Goal: Task Accomplishment & Management: Complete application form

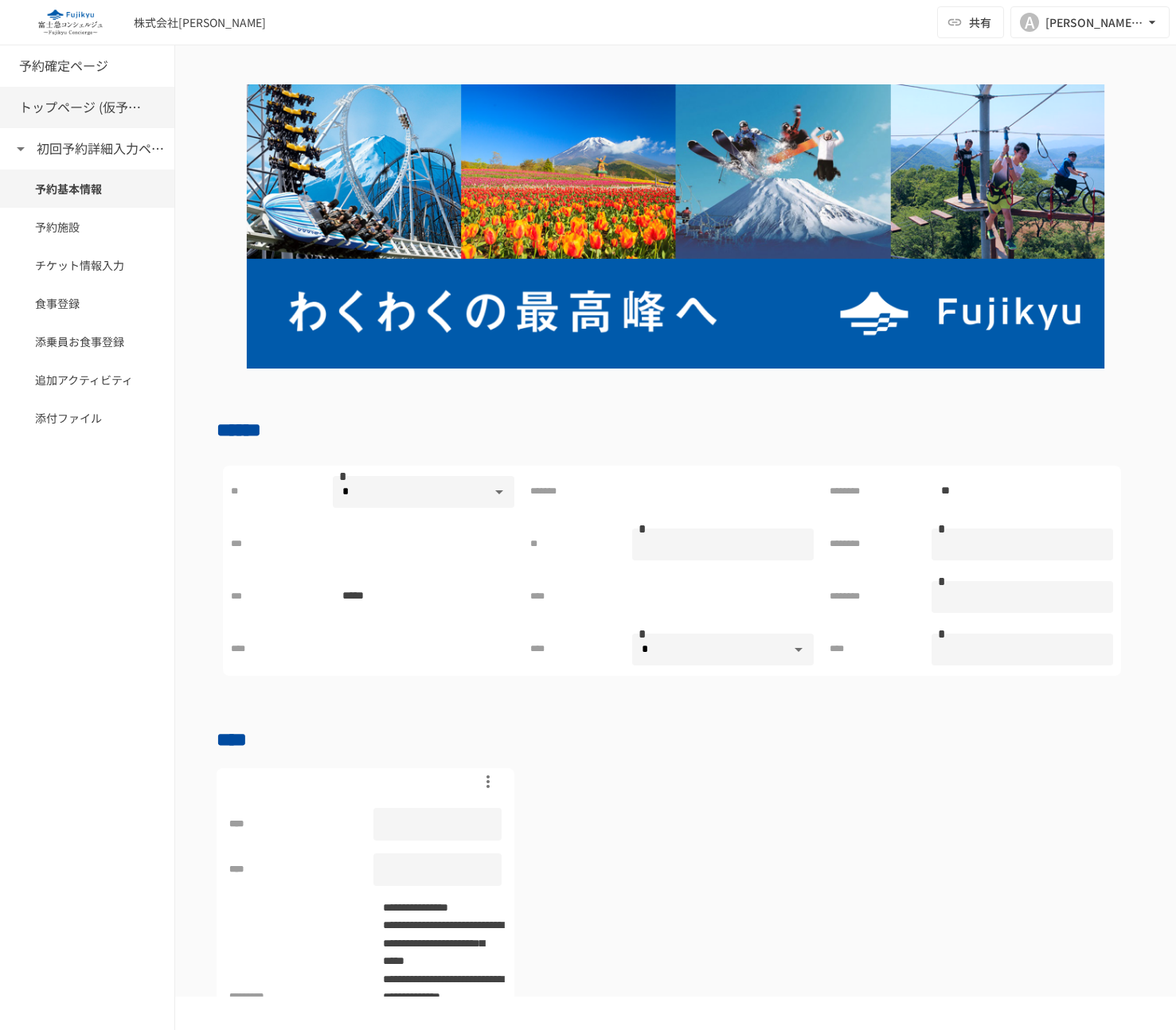
click at [45, 104] on h6 "トップページ (仮予約一覧)" at bounding box center [83, 107] width 127 height 21
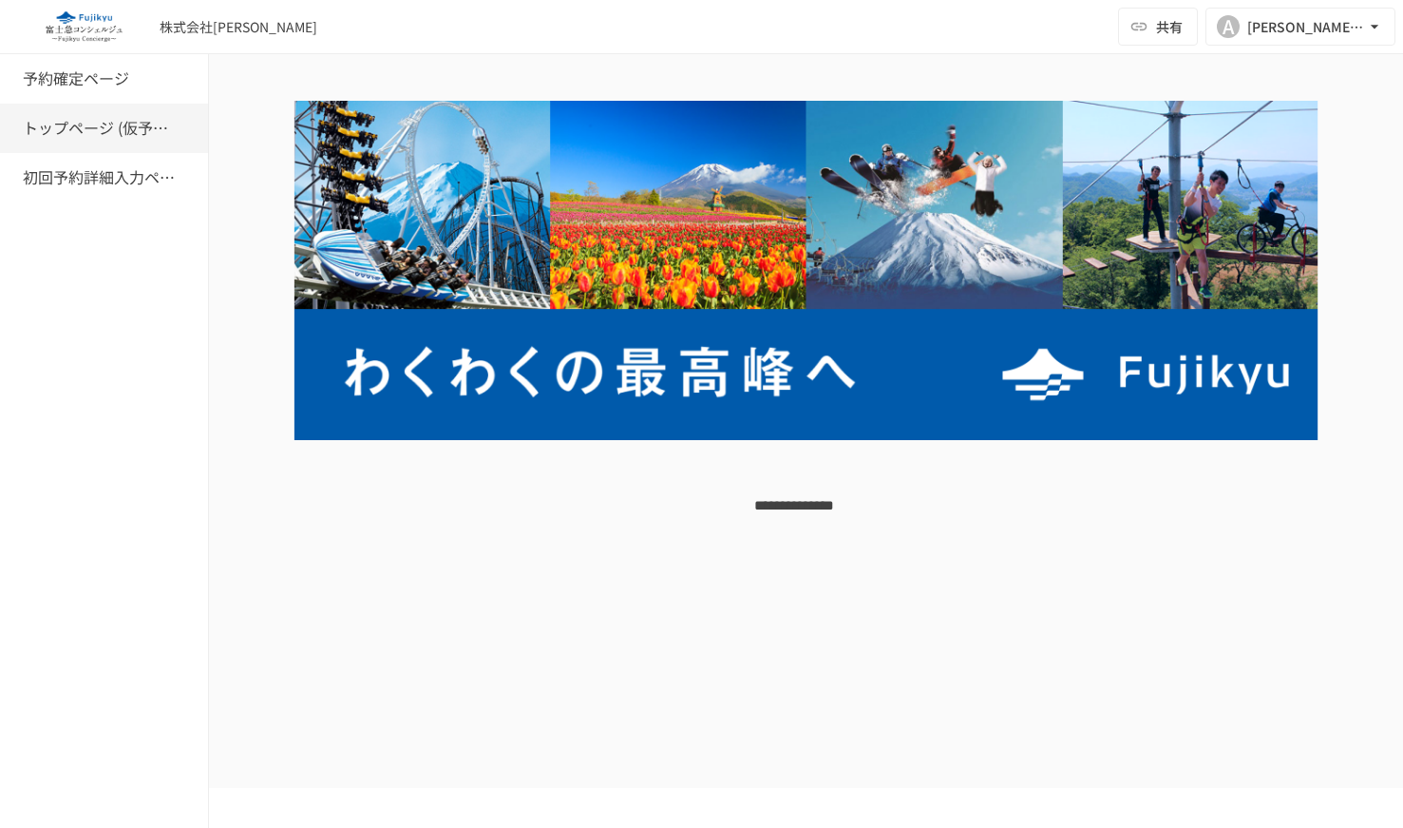
click at [521, 680] on div "** *** *********" at bounding box center [806, 504] width 1194 height 809
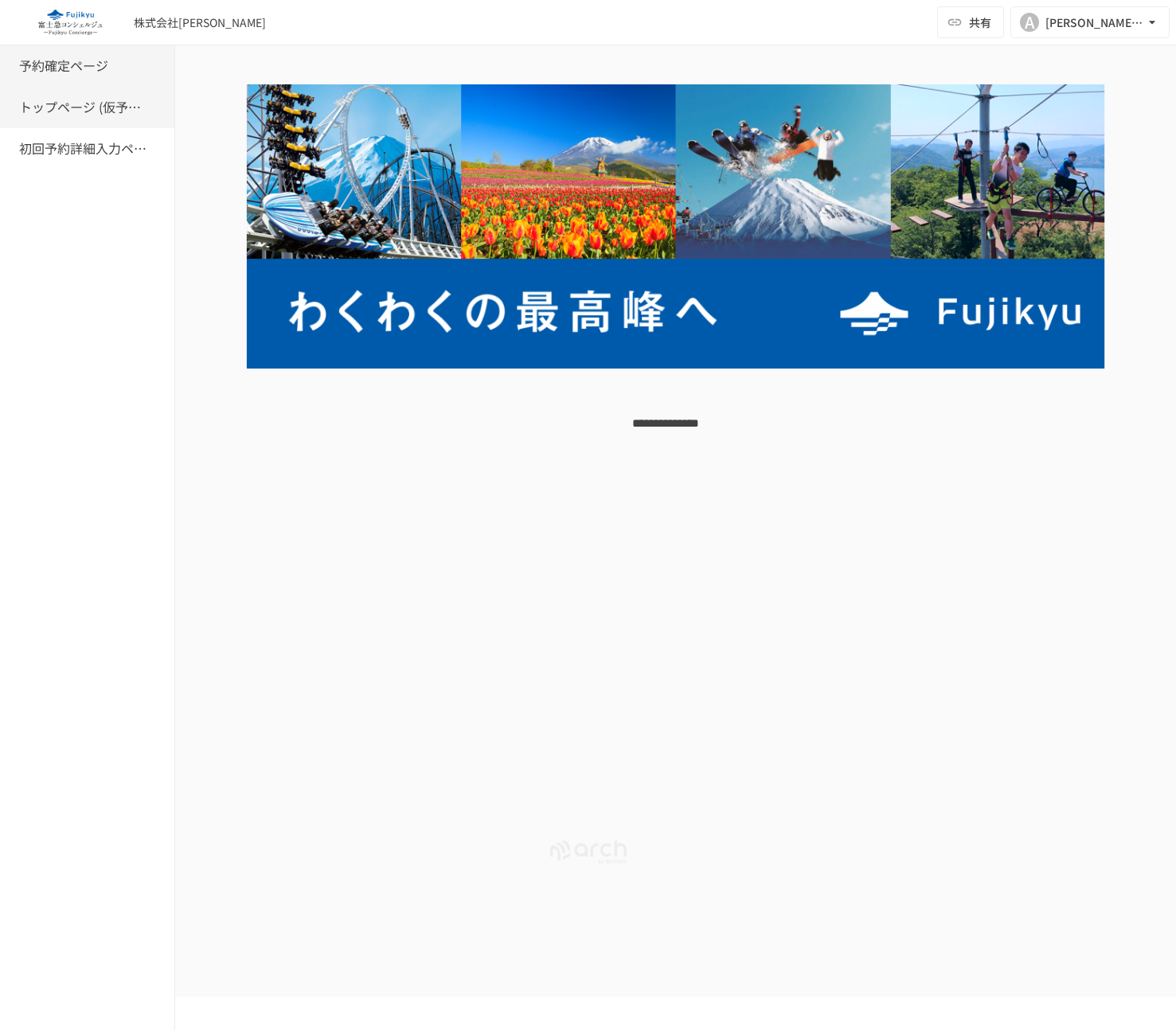
click at [75, 72] on h6 "予約確定ページ" at bounding box center [64, 66] width 89 height 21
click at [75, 115] on h6 "トップページ (仮予約一覧)" at bounding box center [83, 107] width 127 height 21
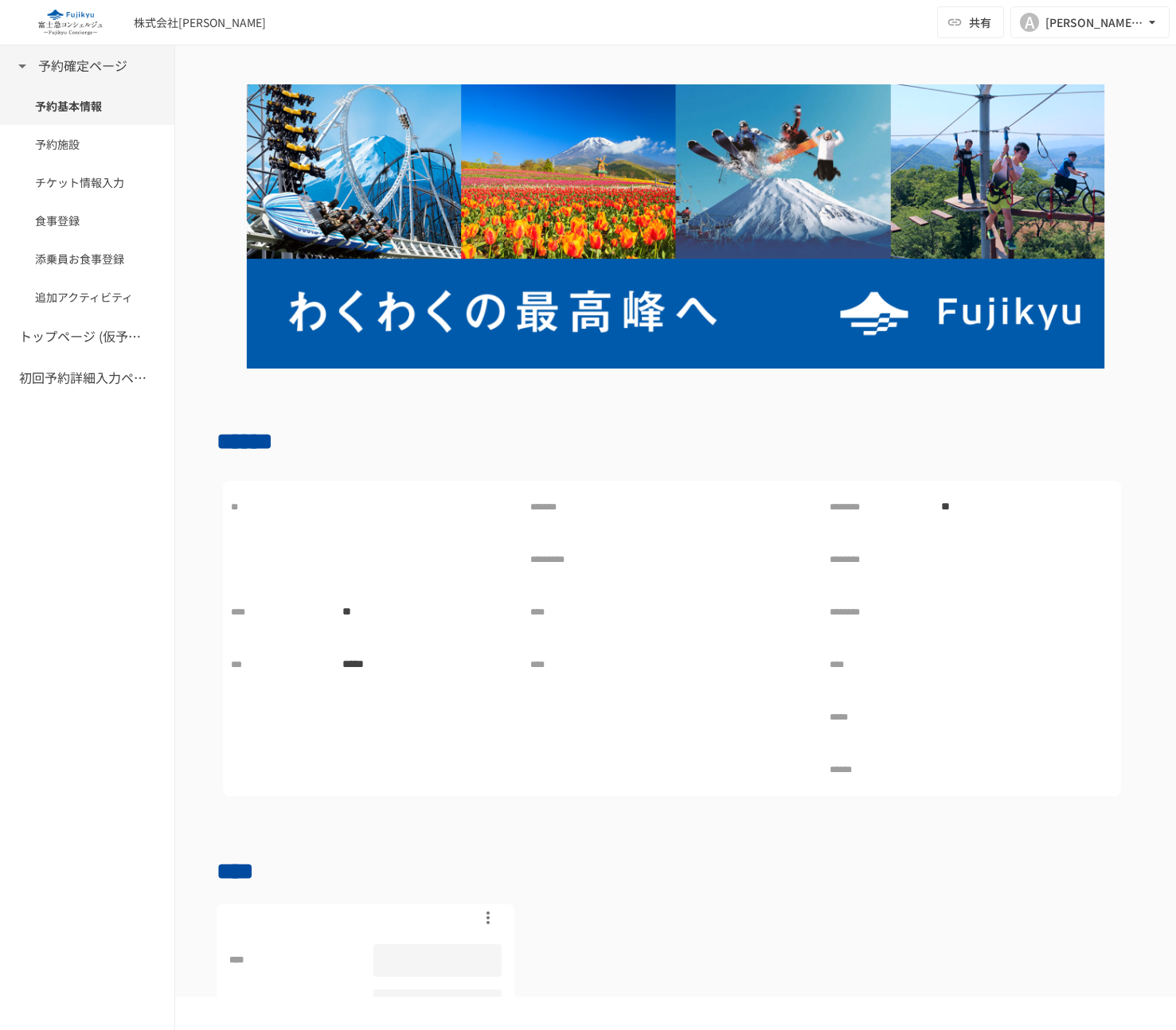
click at [16, 62] on icon at bounding box center [22, 65] width 19 height 19
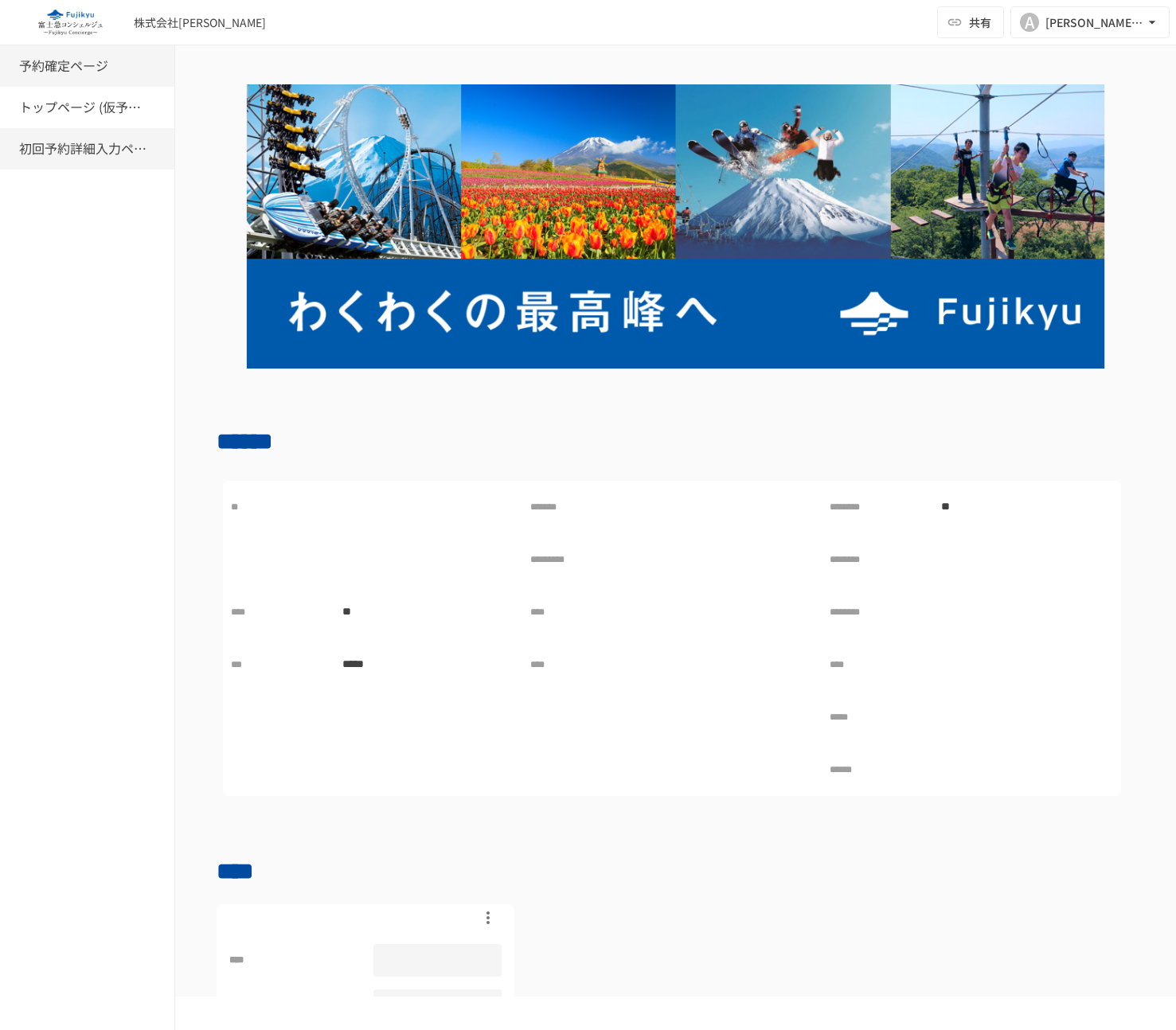
click at [66, 141] on h6 "初回予約詳細入力ページ" at bounding box center [83, 148] width 127 height 21
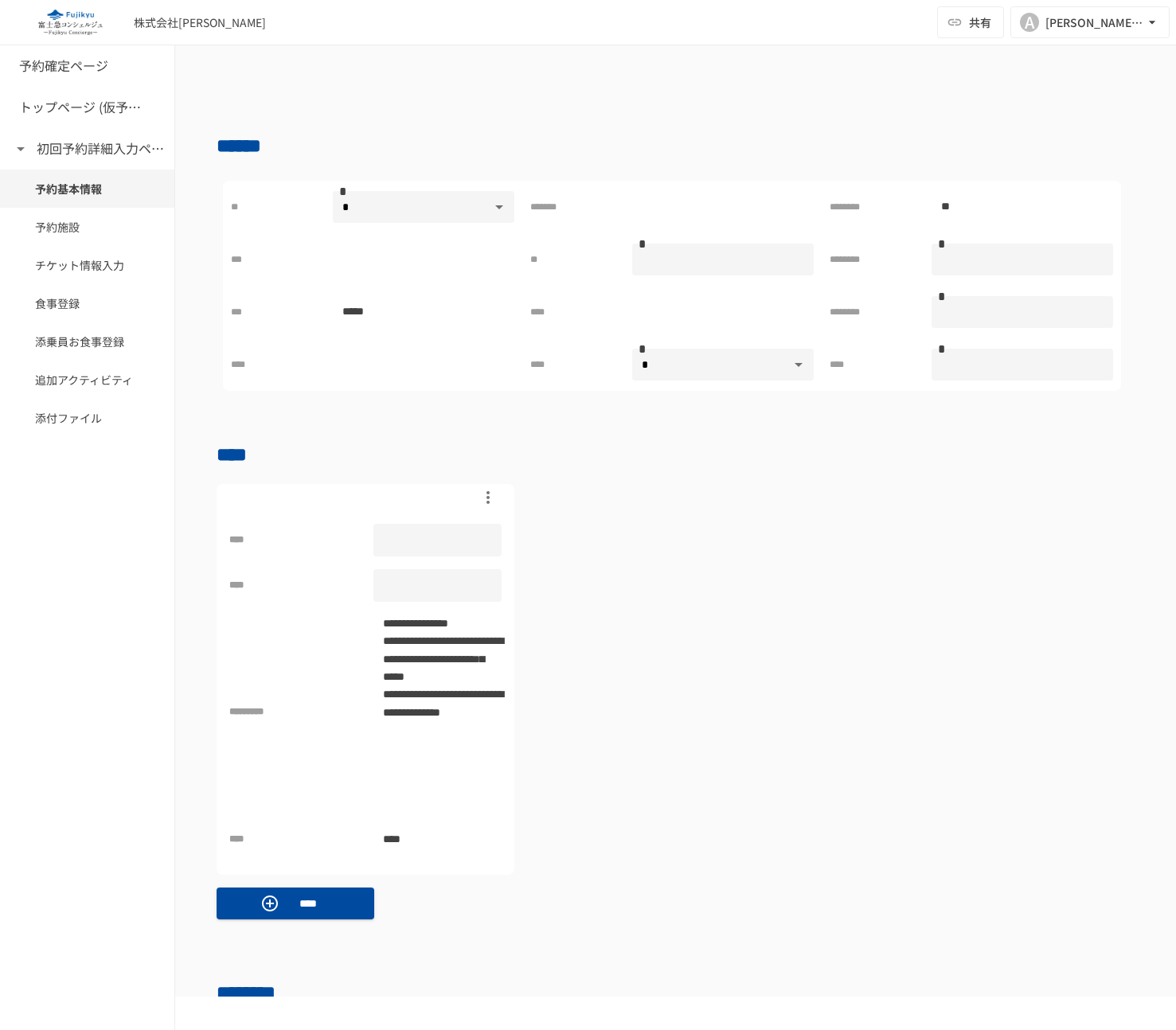
click at [68, 101] on h6 "トップページ (仮予約一覧)" at bounding box center [83, 107] width 127 height 21
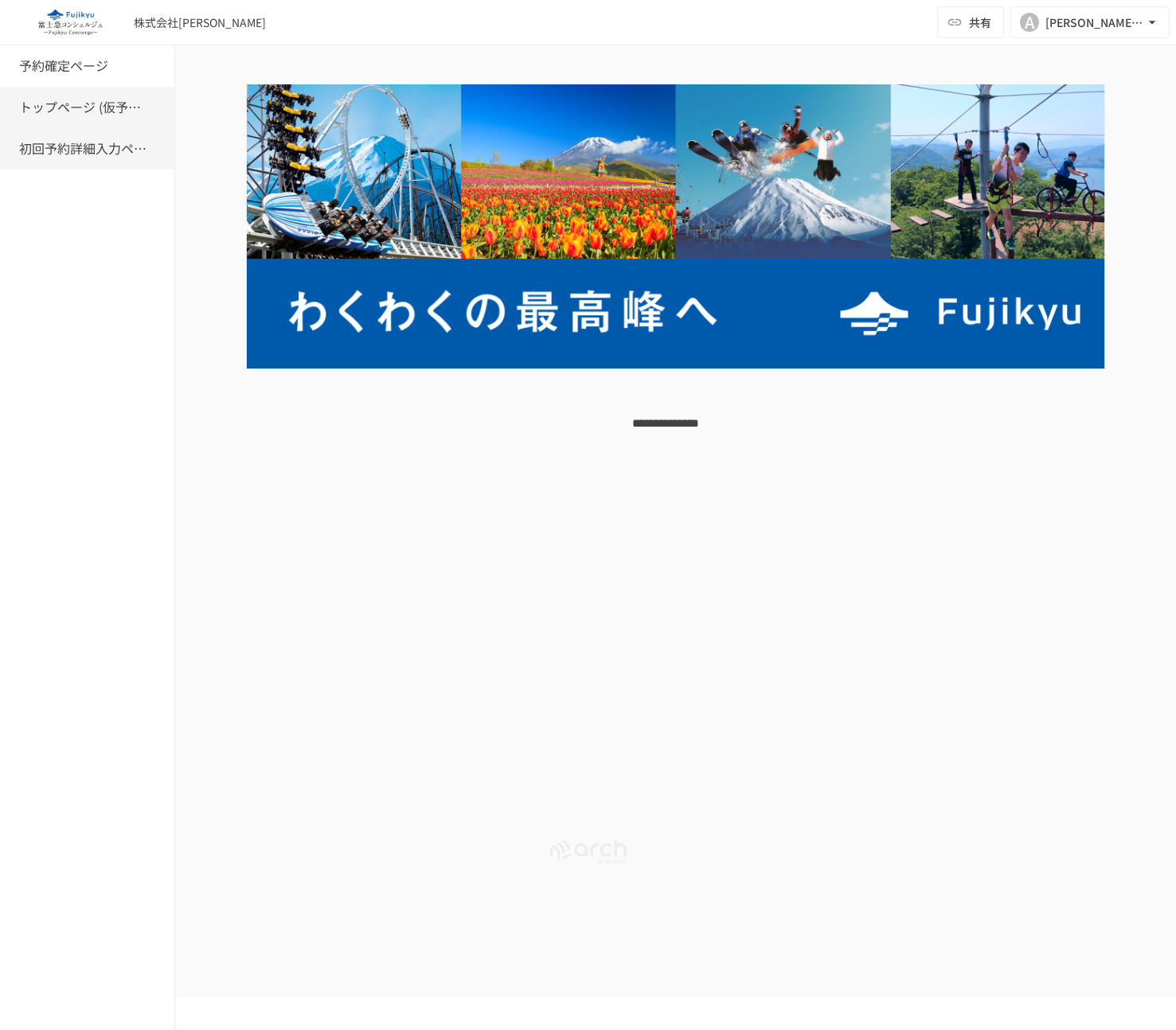
click at [15, 152] on div "初回予約詳細入力ページ" at bounding box center [87, 148] width 174 height 41
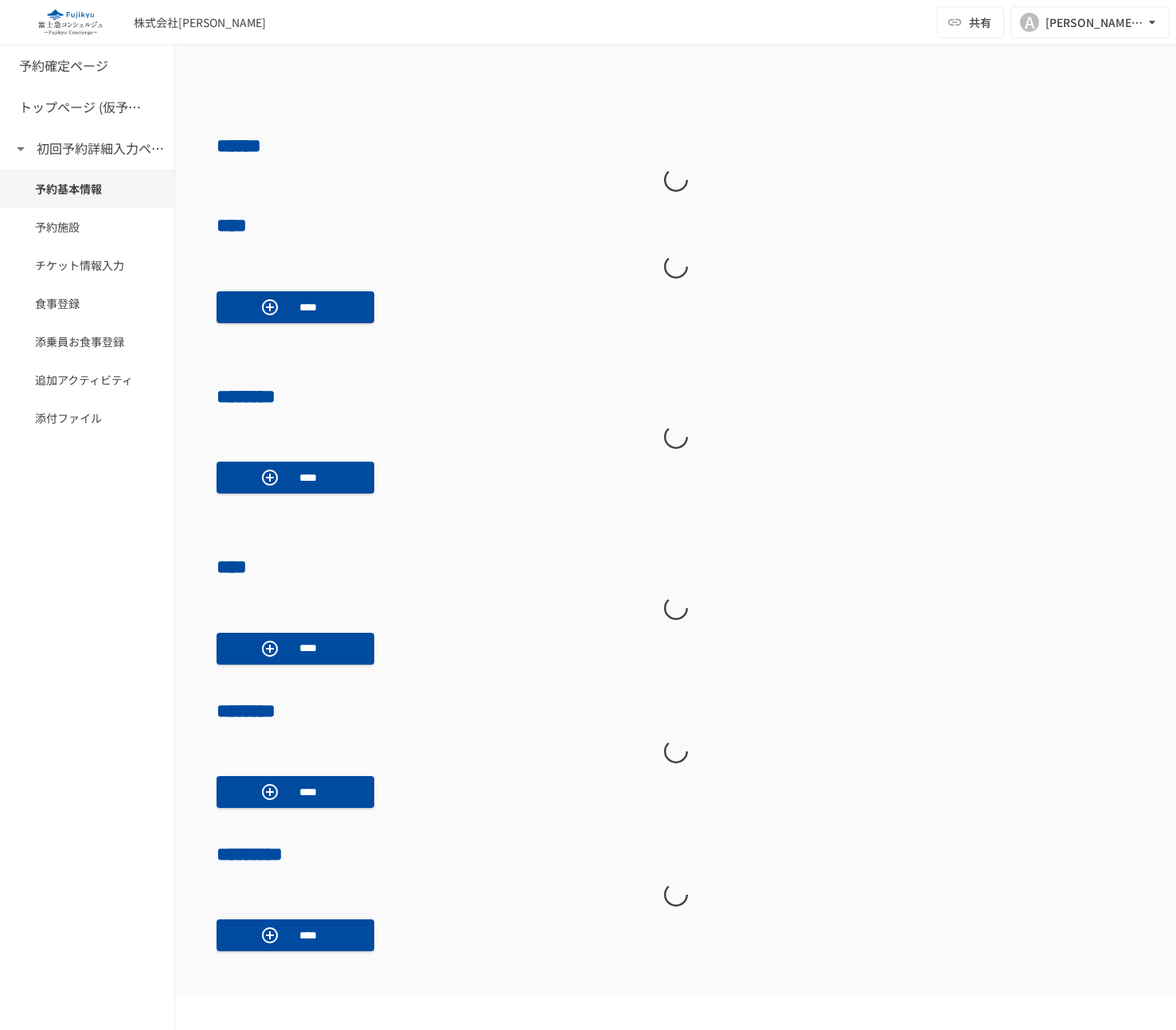
click at [8, 151] on div "初回予約詳細入力ページ" at bounding box center [87, 148] width 174 height 41
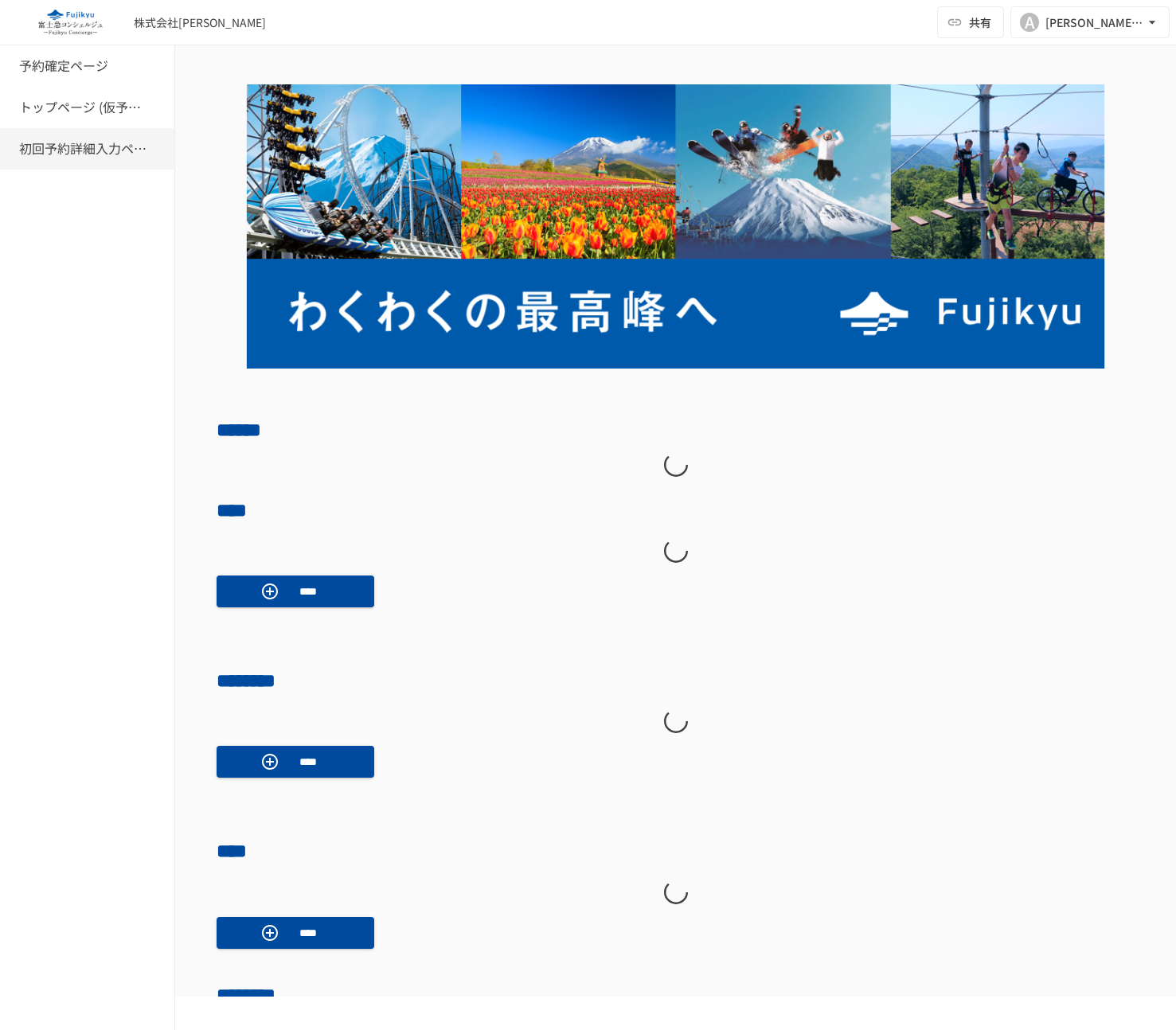
click at [14, 148] on div "初回予約詳細入力ページ" at bounding box center [87, 148] width 174 height 41
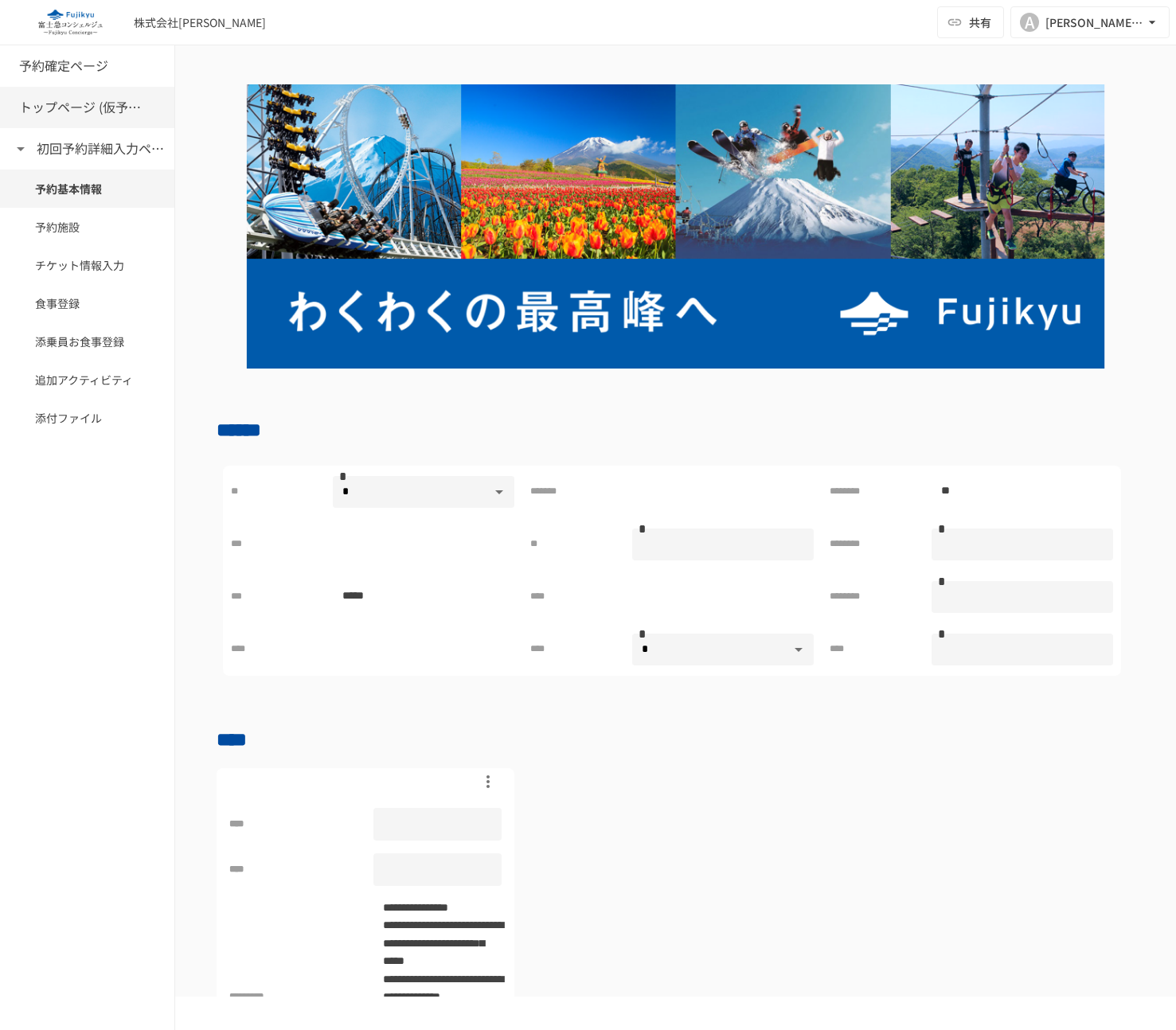
click at [19, 115] on h6 "トップページ (仮予約一覧)" at bounding box center [83, 107] width 127 height 21
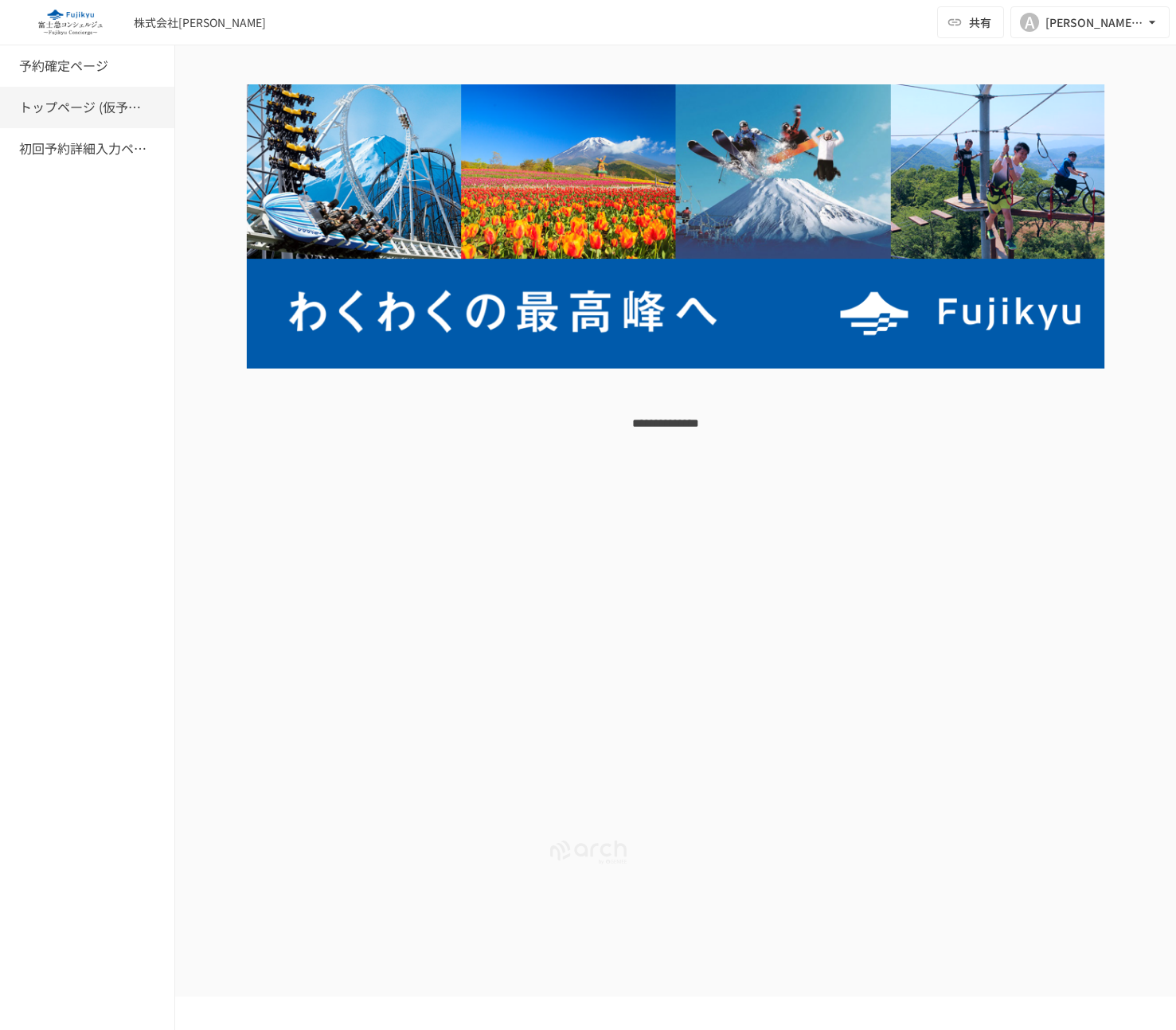
click at [19, 115] on h6 "トップページ (仮予約一覧)" at bounding box center [83, 107] width 127 height 21
click at [19, 111] on h6 "トップページ (仮予約一覧)" at bounding box center [83, 107] width 127 height 21
click at [13, 111] on div "トップページ (仮予約一覧)" at bounding box center [87, 107] width 174 height 41
click at [24, 148] on h6 "初回予約詳細入力ページ" at bounding box center [83, 148] width 127 height 21
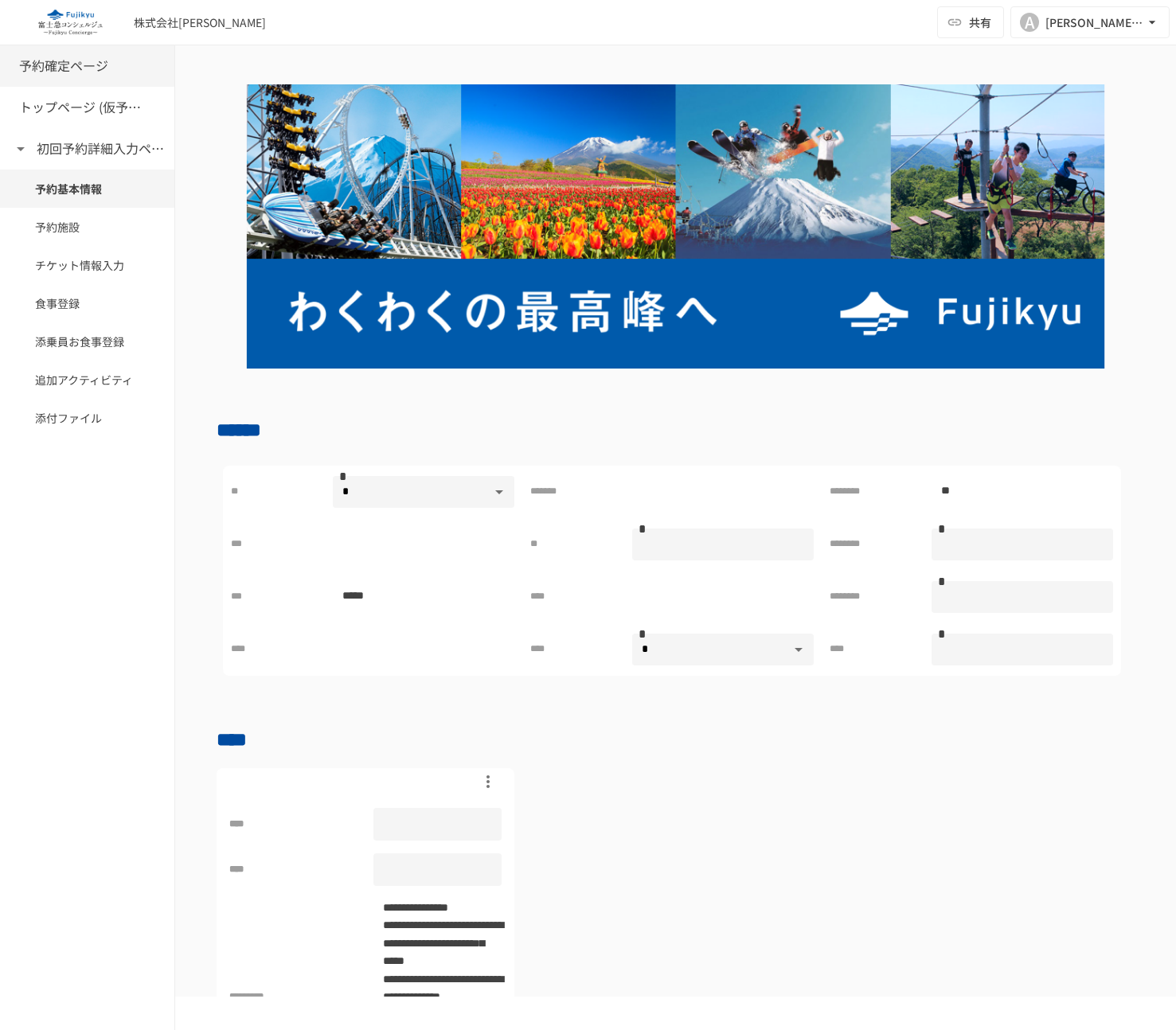
click at [100, 80] on div "予約確定ページ" at bounding box center [87, 65] width 174 height 41
